Goal: Information Seeking & Learning: Learn about a topic

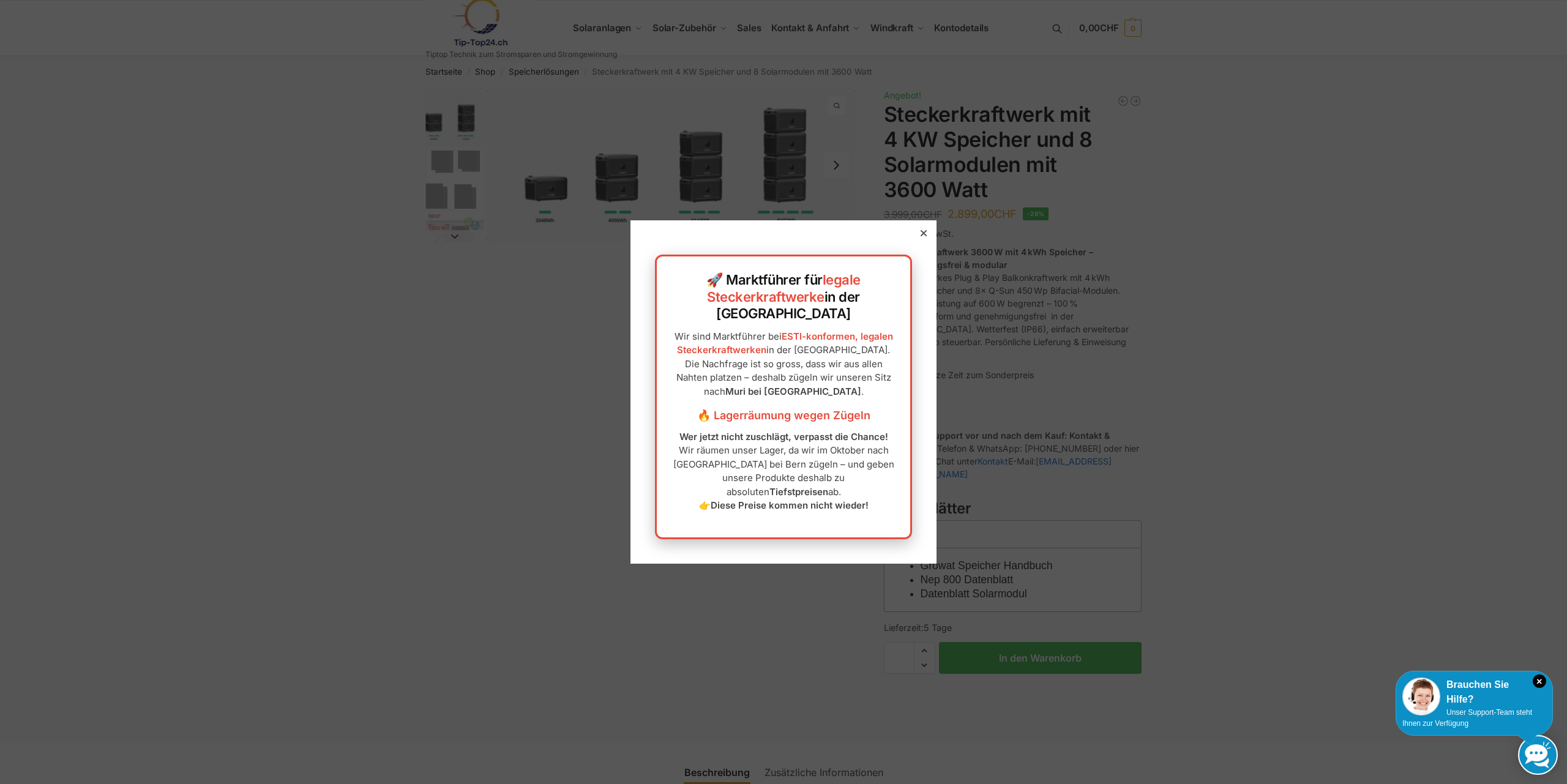
click at [929, 258] on div "🚀 Marktführer für legale Steckerkraftwerke in der [GEOGRAPHIC_DATA] Wir sind Ma…" at bounding box center [784, 391] width 306 height 343
click at [921, 236] on icon at bounding box center [924, 233] width 6 height 6
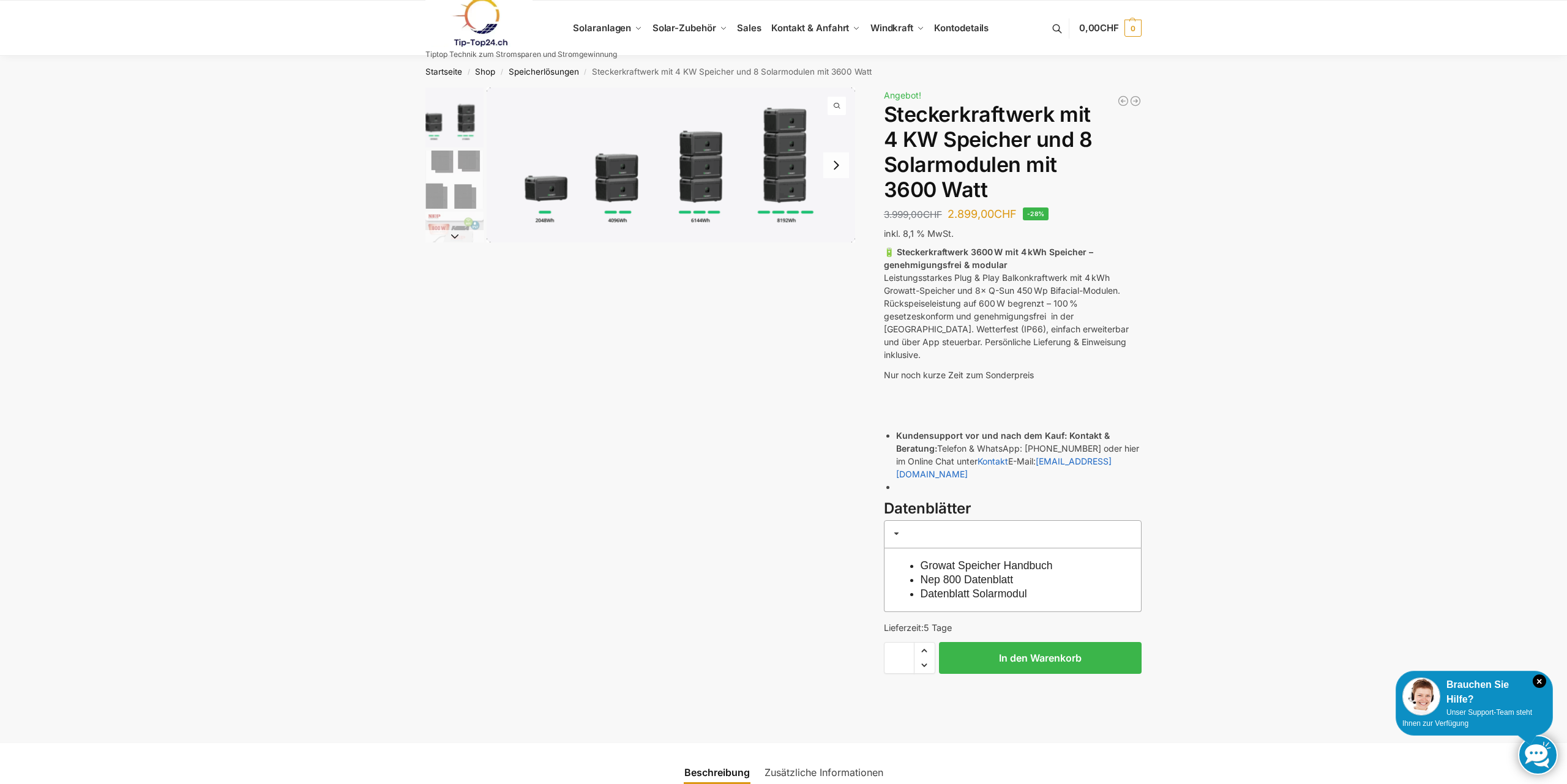
click at [624, 195] on img "1 / 9" at bounding box center [671, 165] width 369 height 155
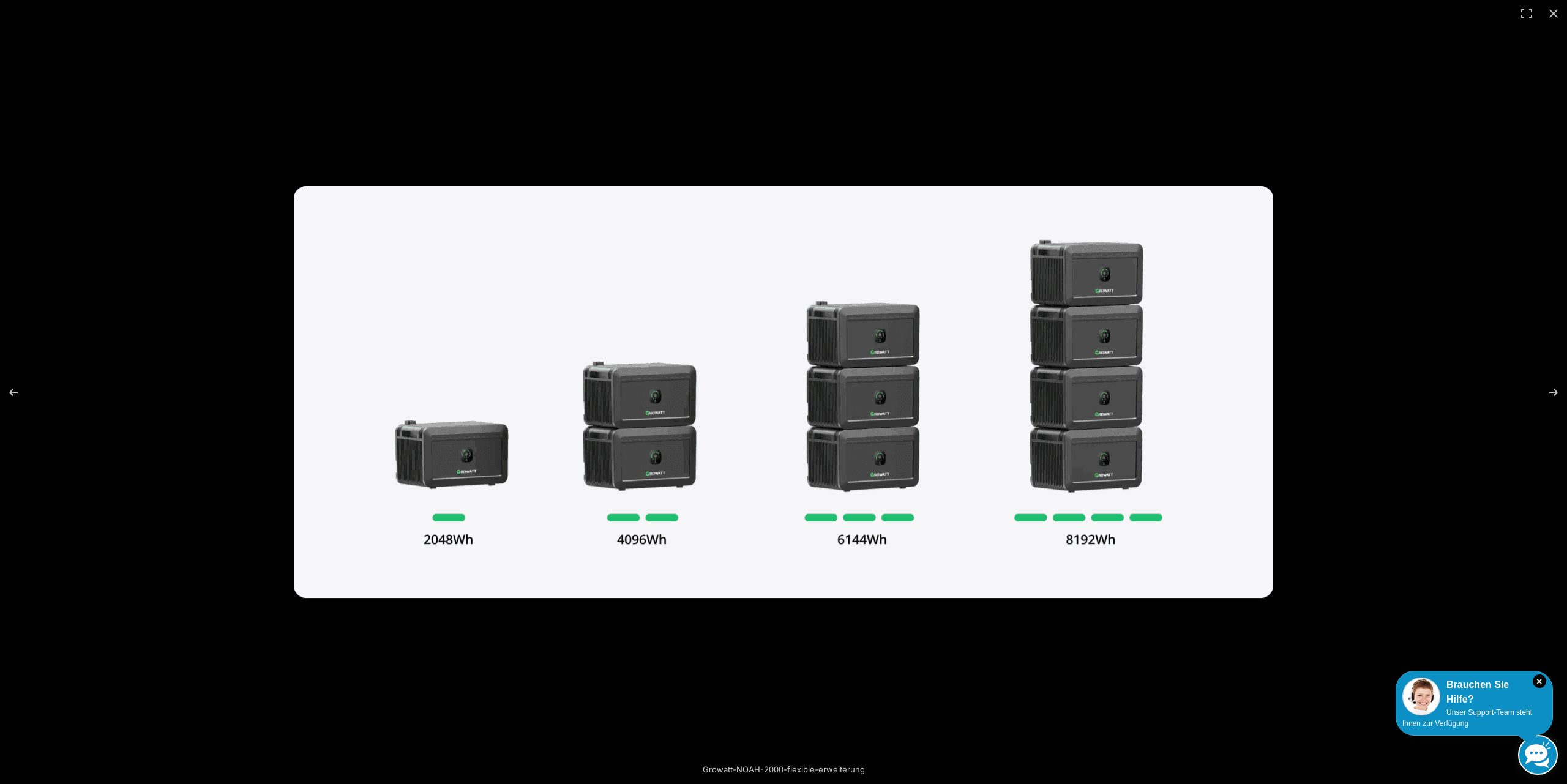
click at [648, 459] on img at bounding box center [784, 391] width 980 height 412
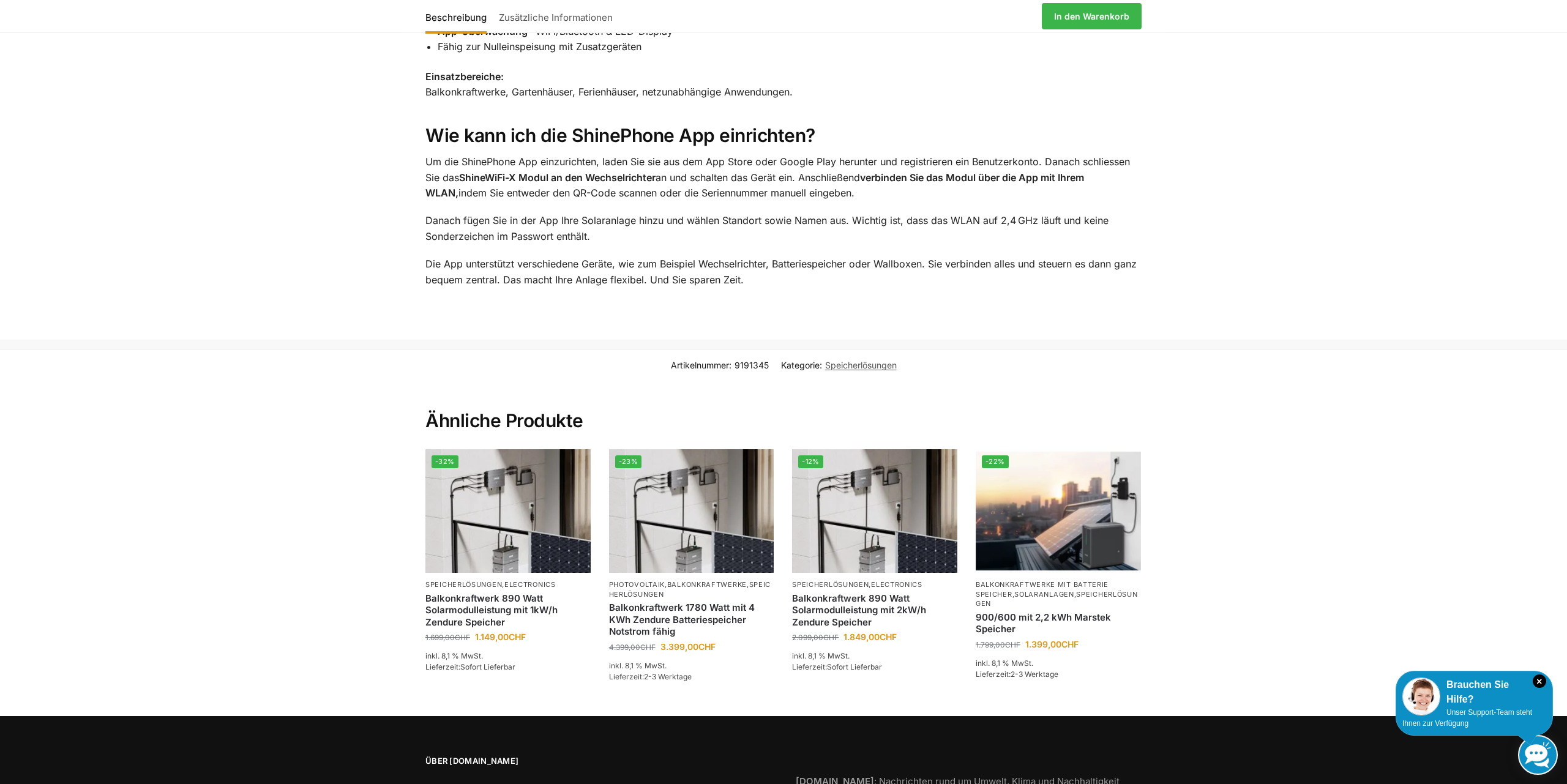
scroll to position [1872, 0]
click at [856, 489] on img at bounding box center [875, 511] width 162 height 122
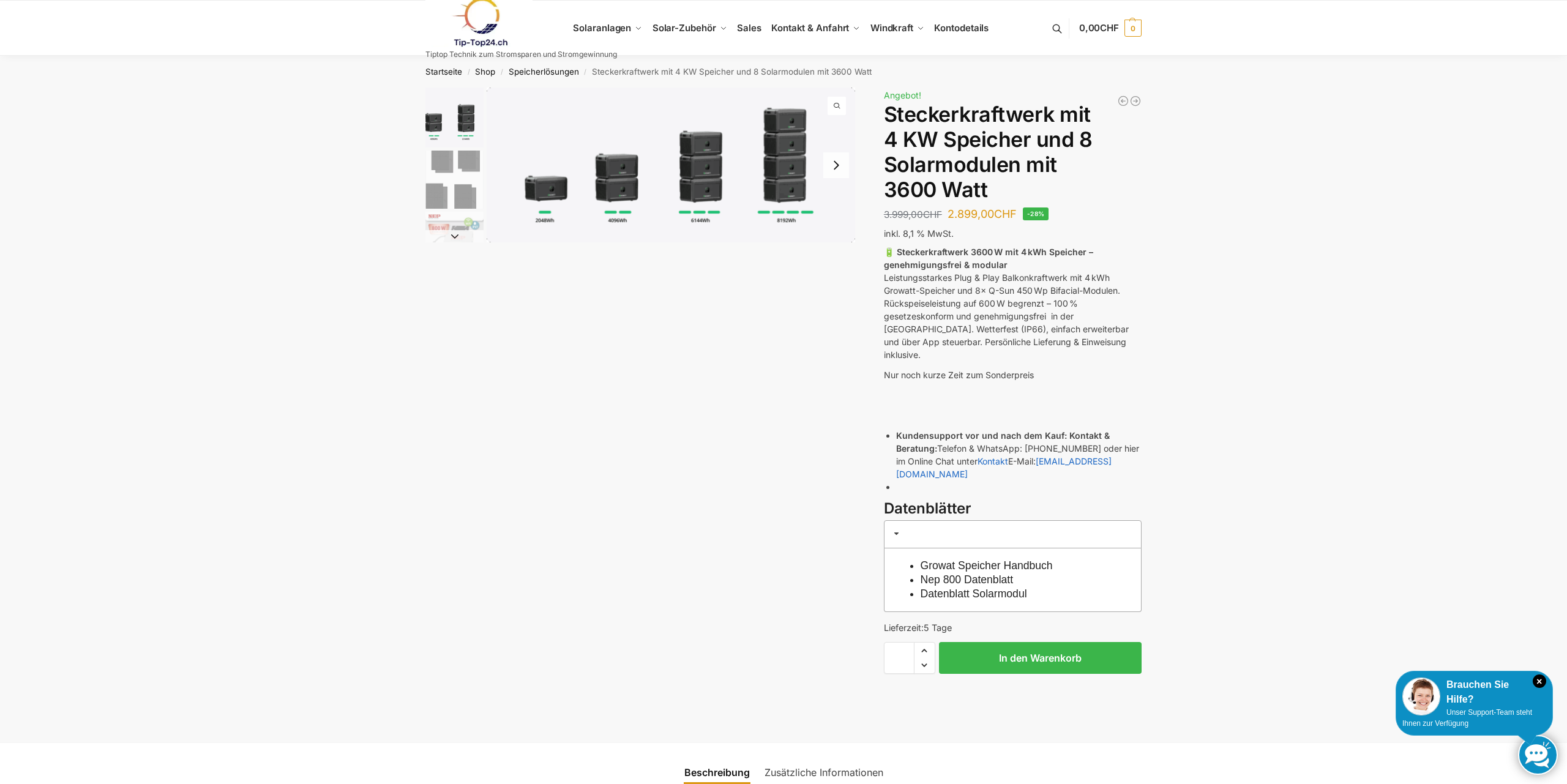
click at [554, 197] on img "1 / 9" at bounding box center [671, 165] width 369 height 155
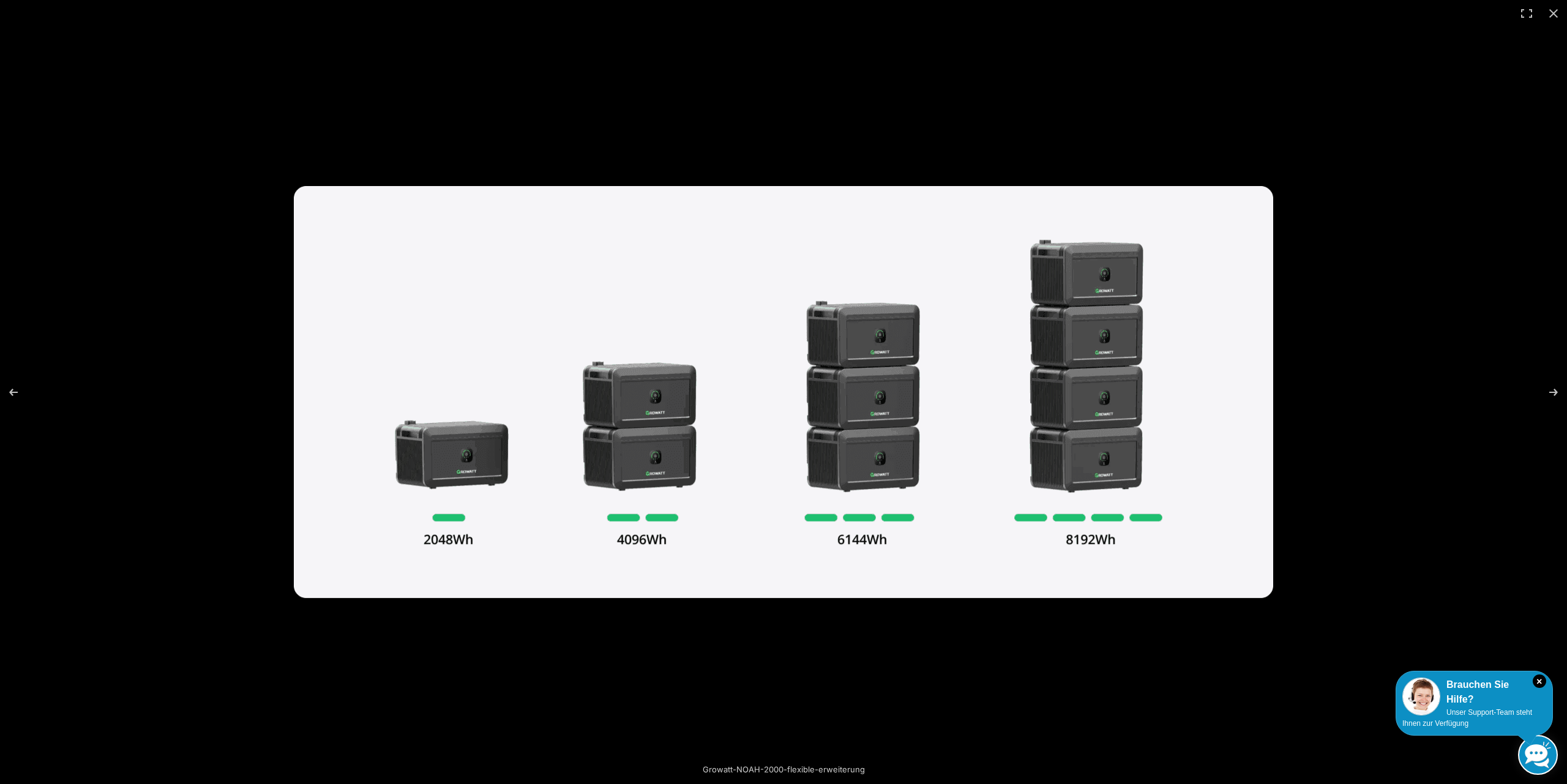
click at [475, 469] on img at bounding box center [784, 391] width 980 height 412
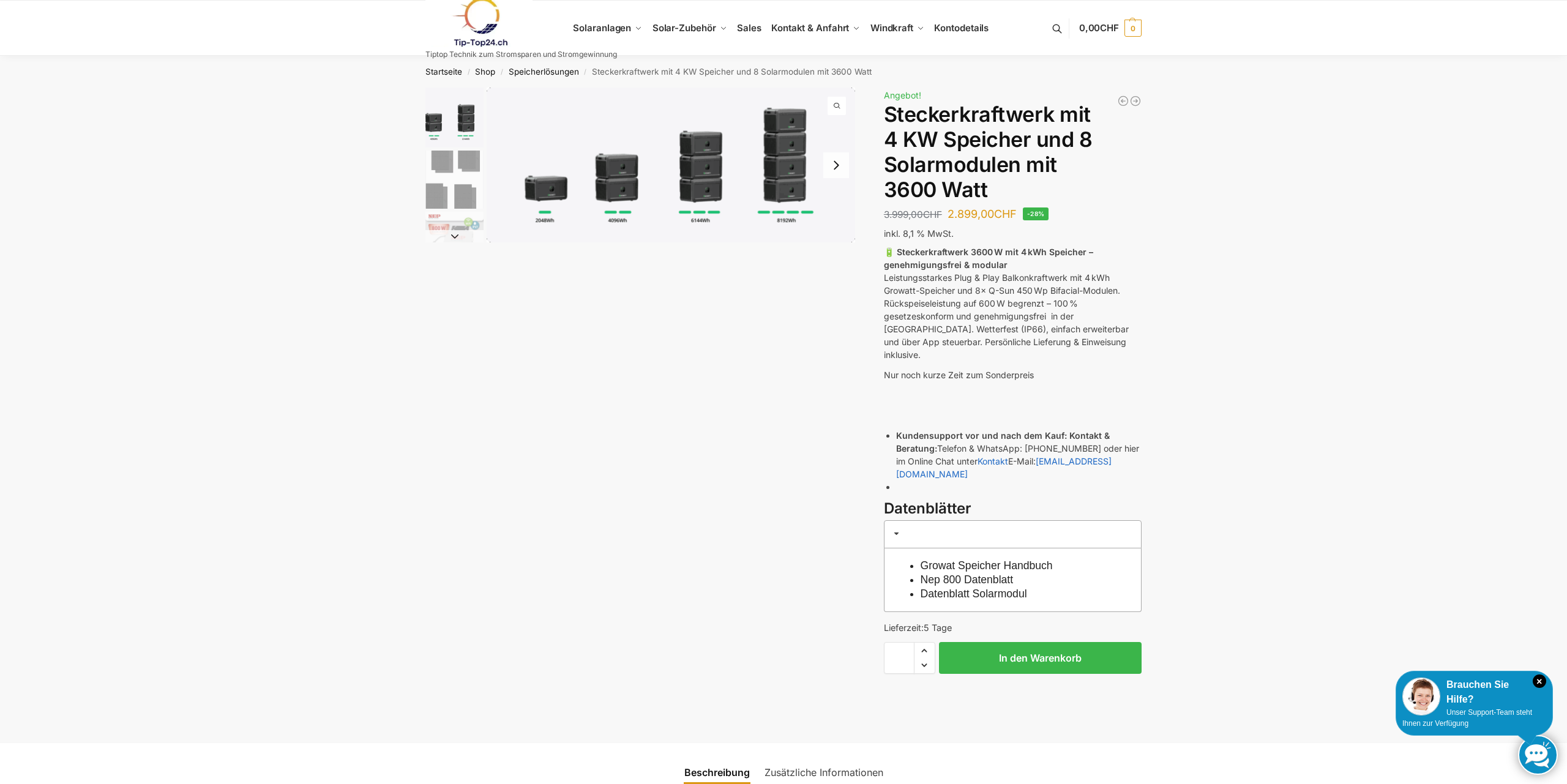
click at [537, 193] on img "1 / 9" at bounding box center [671, 165] width 369 height 155
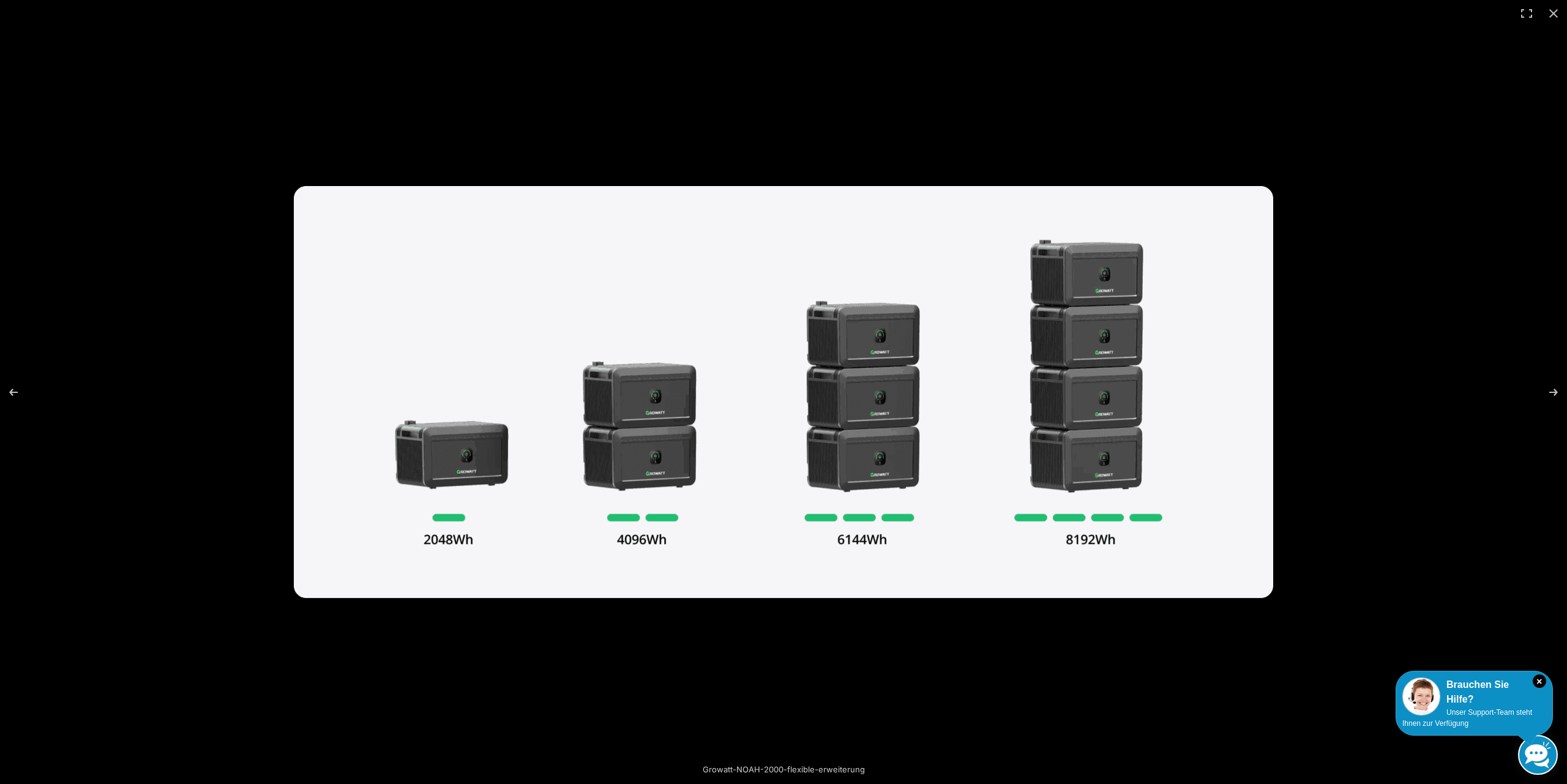
click at [444, 473] on img at bounding box center [784, 391] width 980 height 412
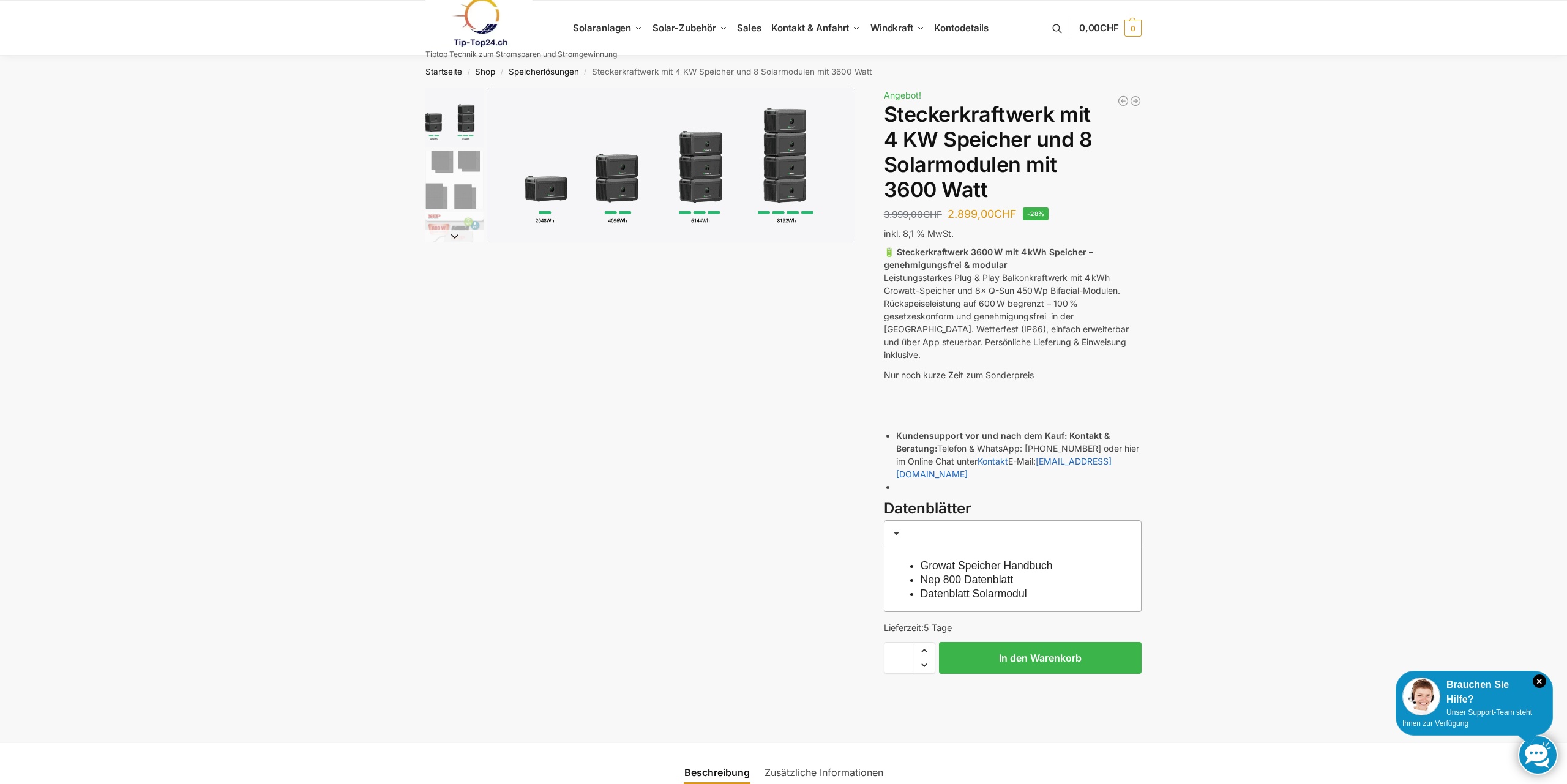
click at [444, 473] on div at bounding box center [784, 392] width 1567 height 784
